Goal: Task Accomplishment & Management: Use online tool/utility

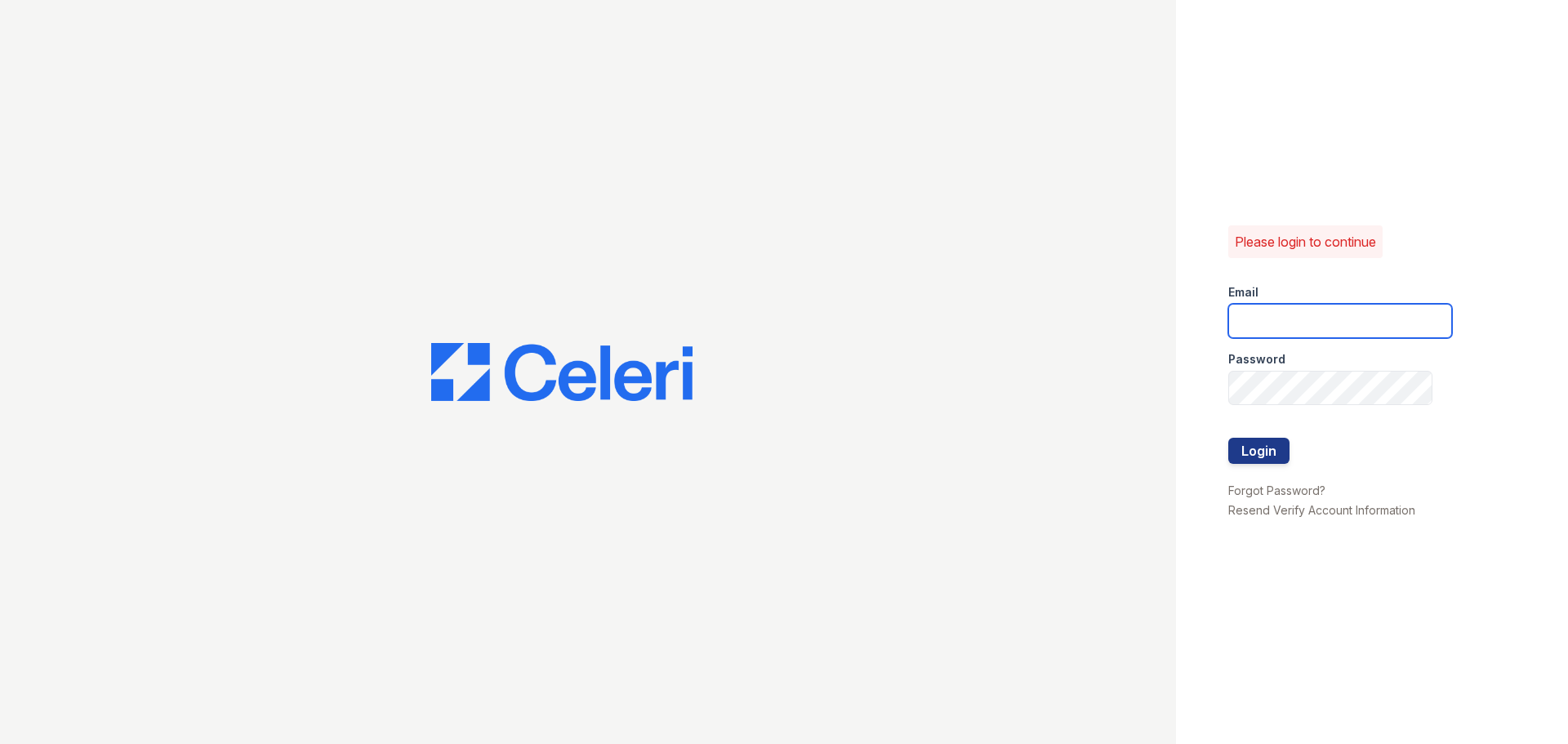
click at [1321, 326] on input "email" at bounding box center [1340, 320] width 223 height 34
type input "33ninety.leasing1@ghancooper.com"
click at [1328, 406] on div at bounding box center [1340, 422] width 223 height 33
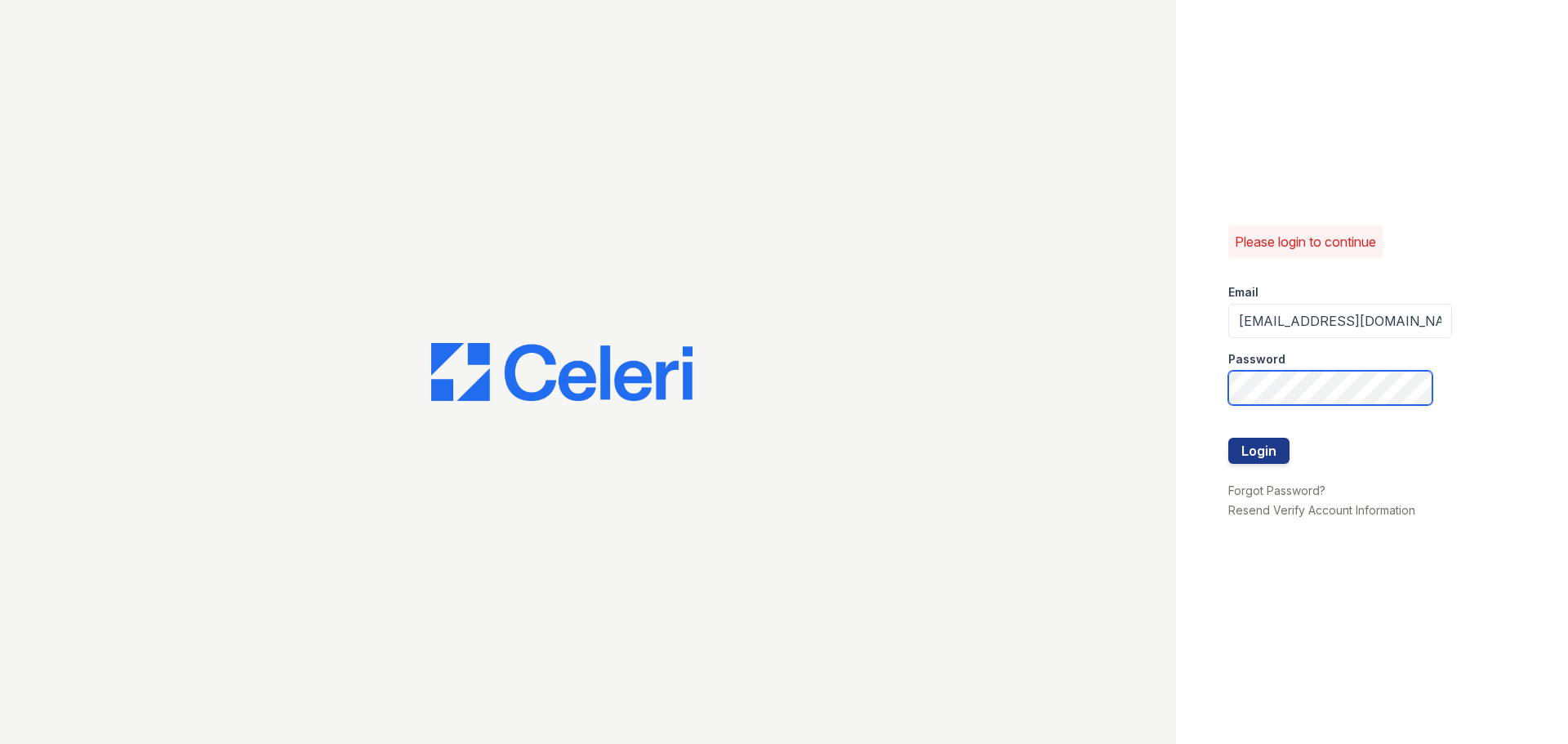
click at [1228, 437] on button "Login" at bounding box center [1259, 450] width 61 height 27
